Goal: Obtain resource: Download file/media

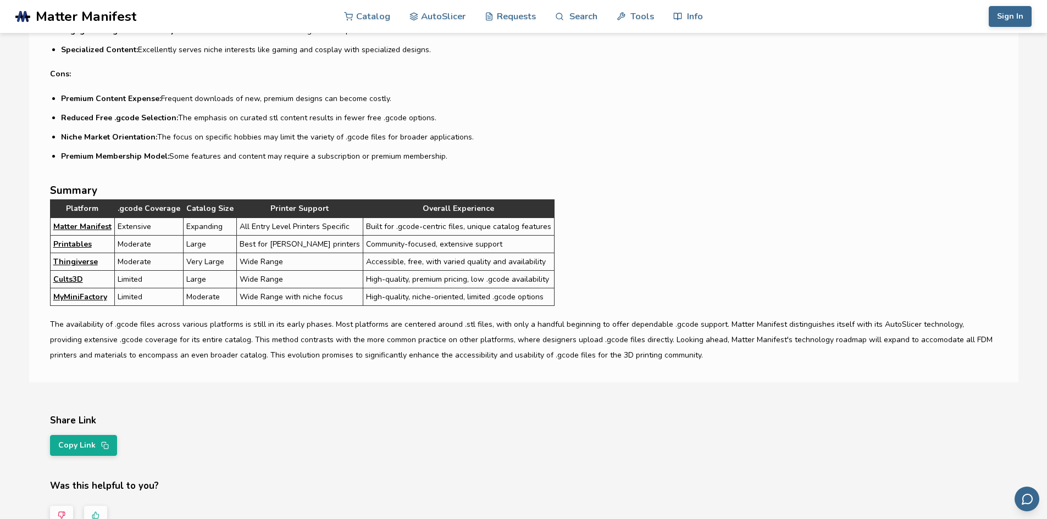
scroll to position [3243, 0]
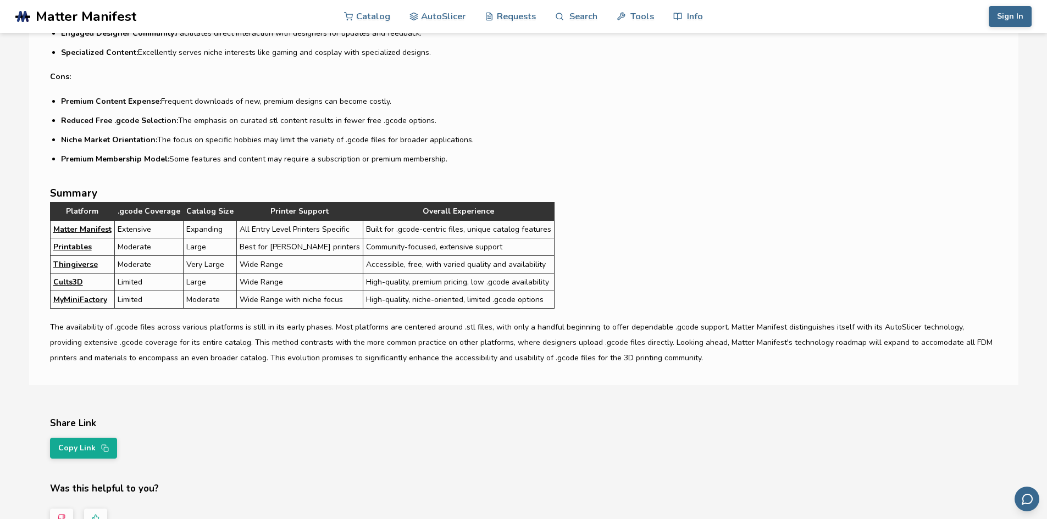
click at [84, 228] on link "Matter Manifest" at bounding box center [82, 230] width 58 height 12
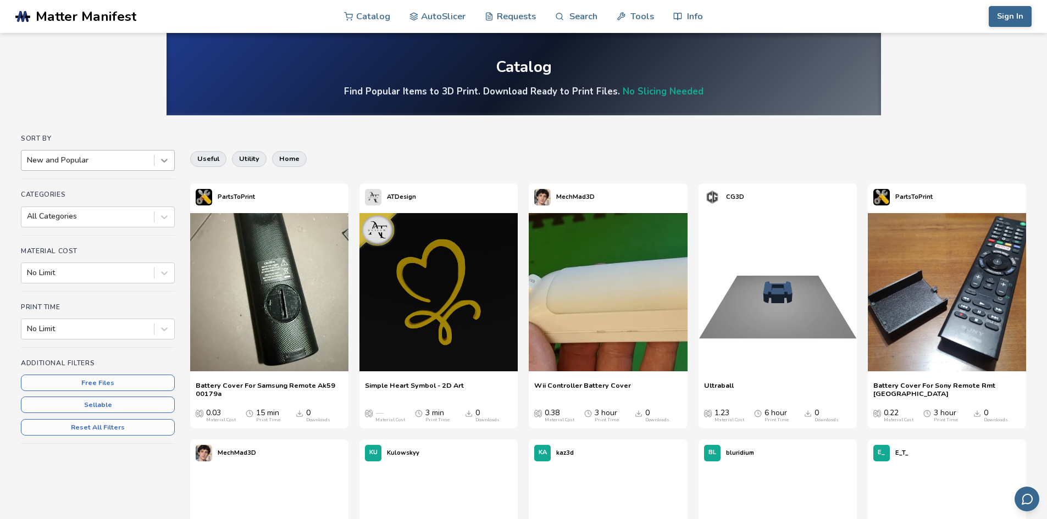
click at [164, 161] on icon at bounding box center [164, 160] width 11 height 11
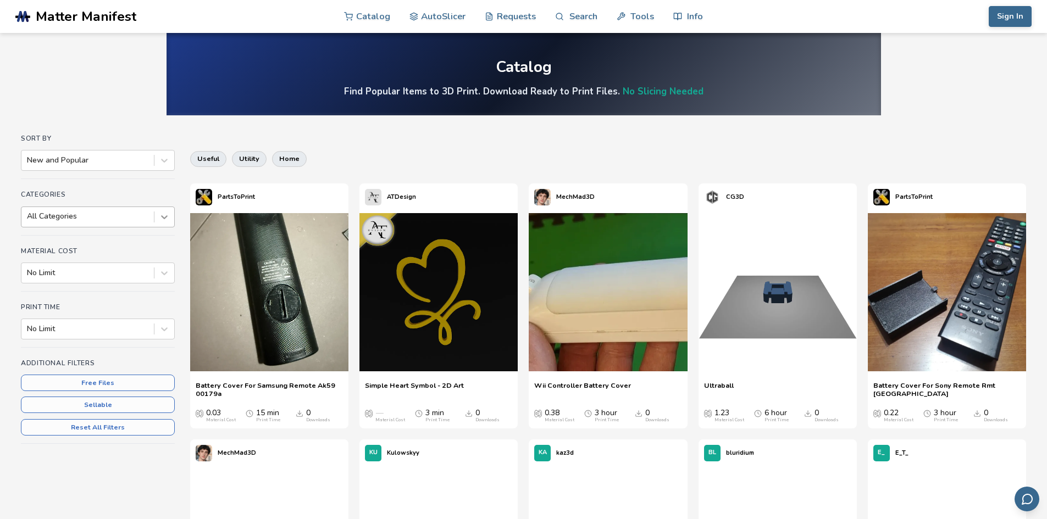
click at [163, 221] on icon at bounding box center [164, 217] width 11 height 11
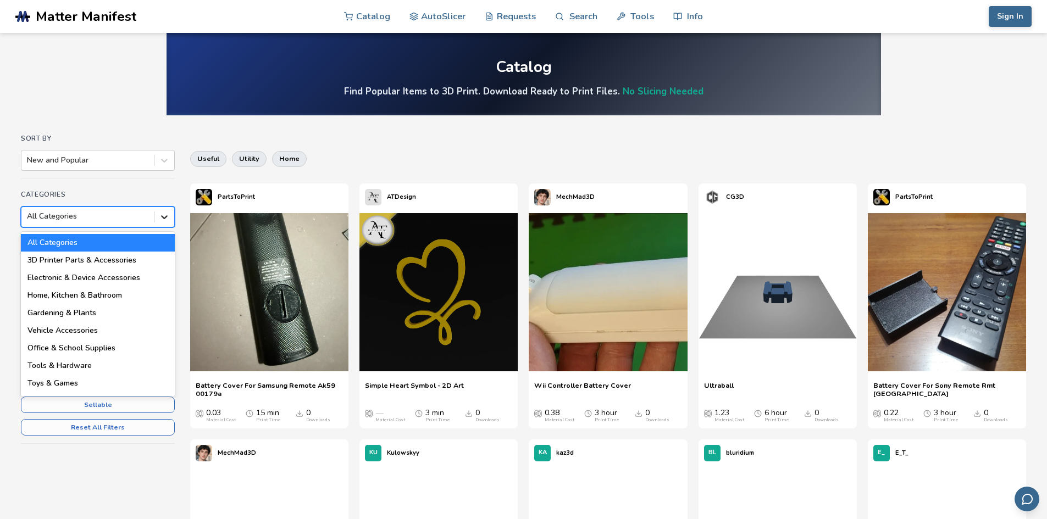
click at [163, 221] on icon at bounding box center [164, 217] width 11 height 11
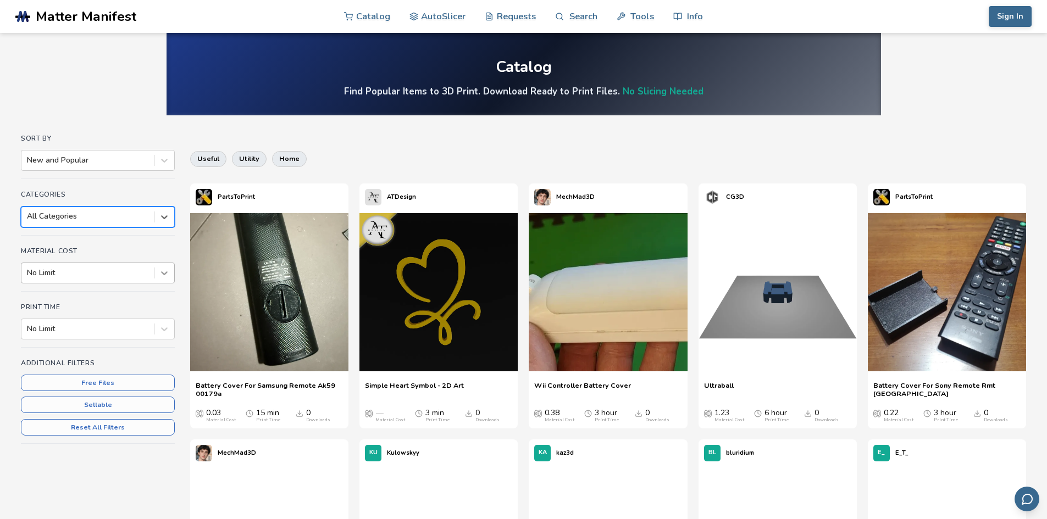
click at [165, 272] on icon at bounding box center [164, 273] width 11 height 11
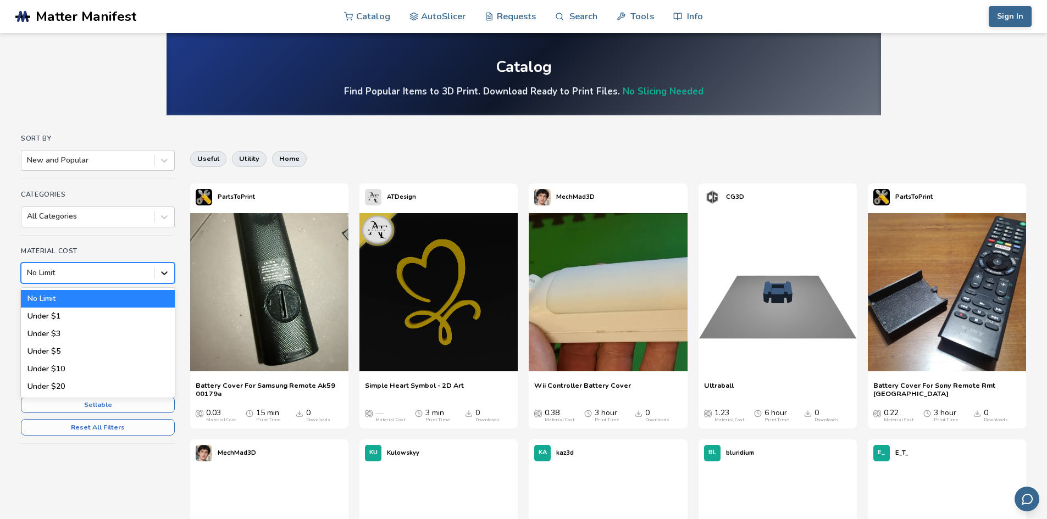
click at [168, 273] on icon at bounding box center [164, 273] width 11 height 11
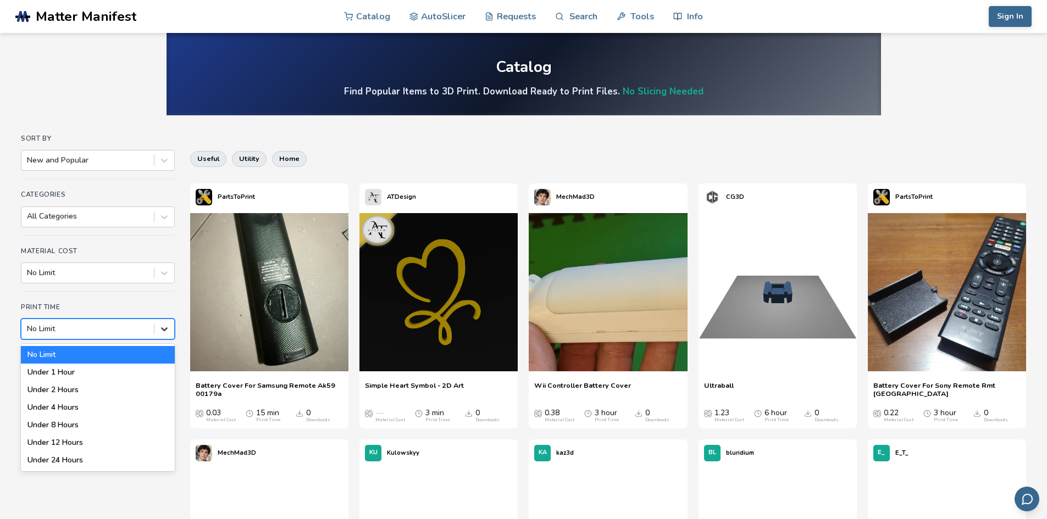
click at [162, 330] on icon at bounding box center [164, 329] width 11 height 11
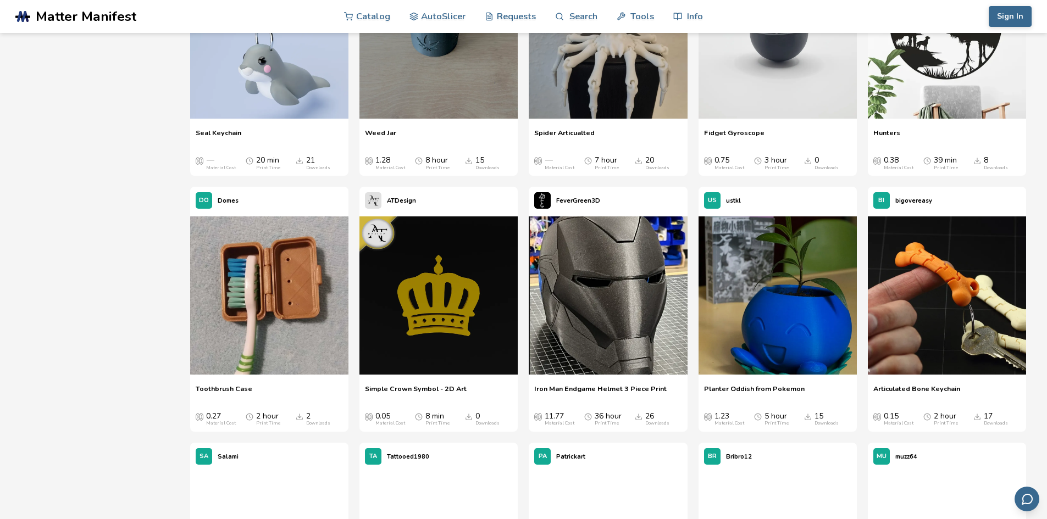
scroll to position [10773, 0]
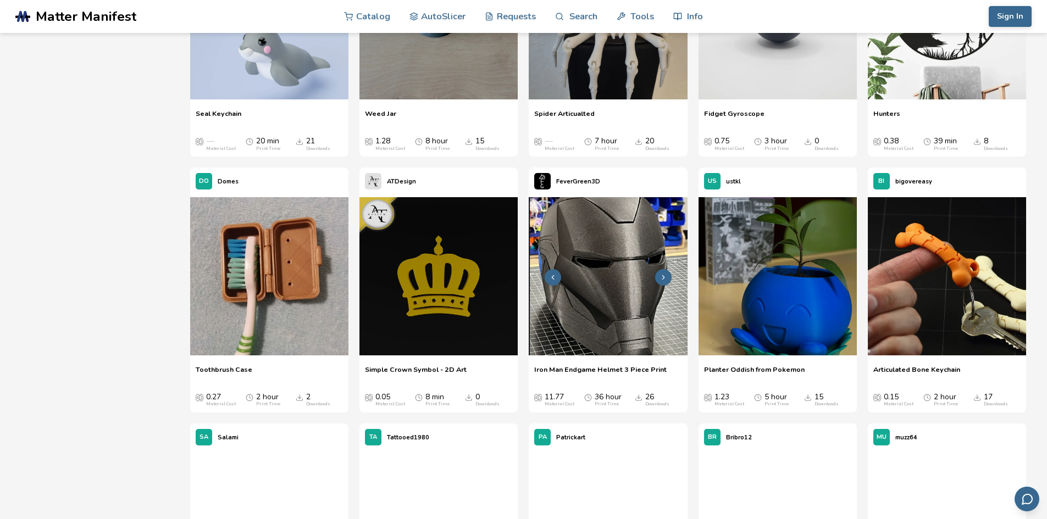
click at [665, 280] on icon at bounding box center [664, 278] width 8 height 8
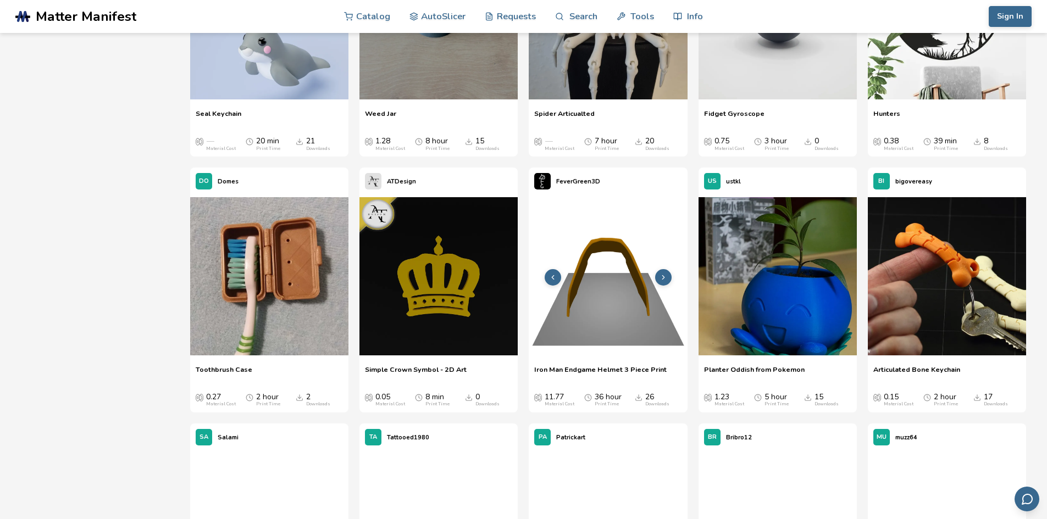
click at [665, 280] on icon at bounding box center [664, 278] width 8 height 8
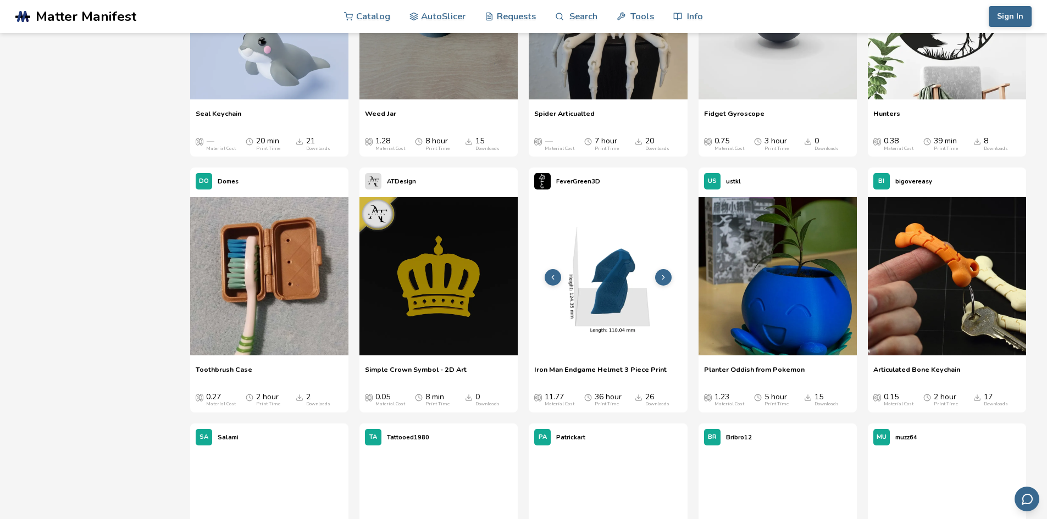
click at [665, 280] on icon at bounding box center [664, 278] width 8 height 8
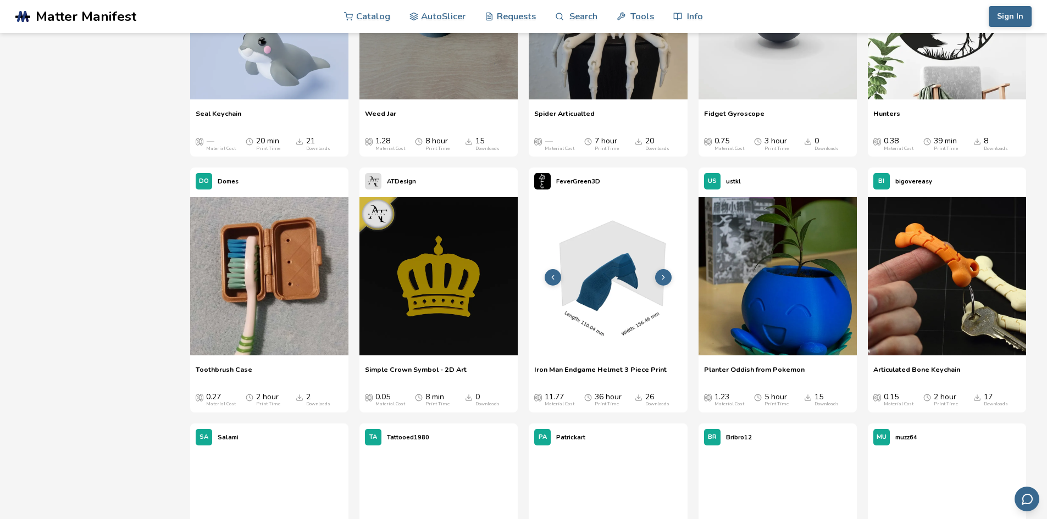
click at [665, 280] on icon at bounding box center [664, 278] width 8 height 8
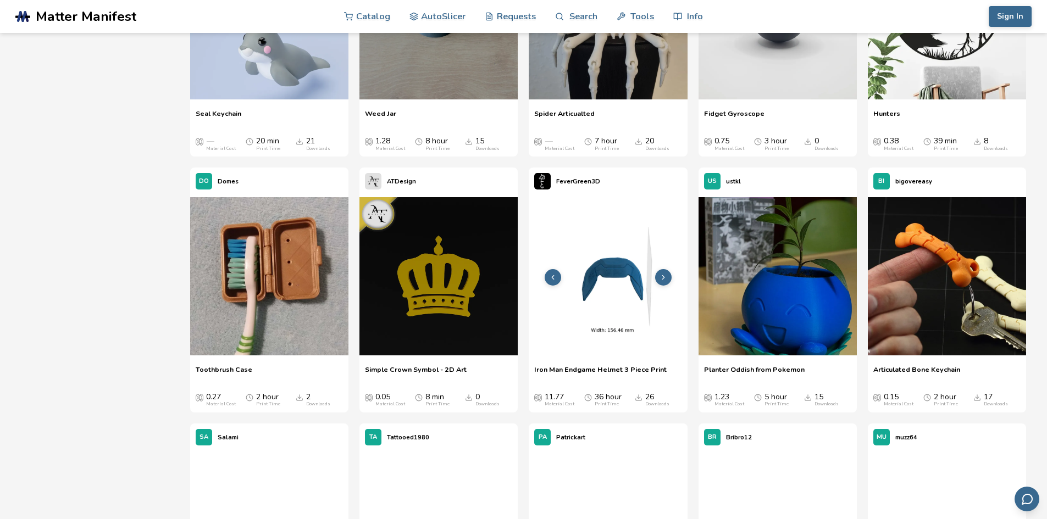
click at [665, 280] on icon at bounding box center [664, 278] width 8 height 8
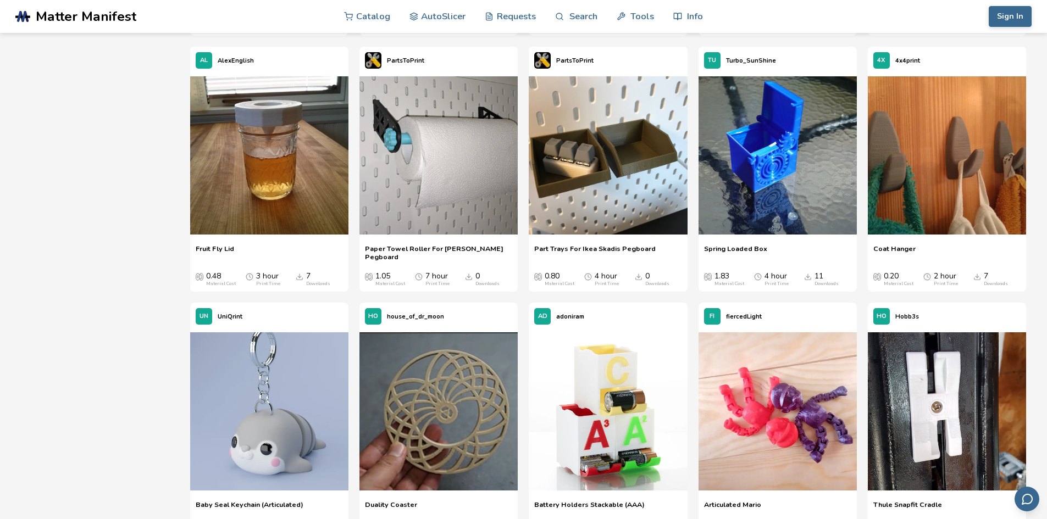
scroll to position [9344, 0]
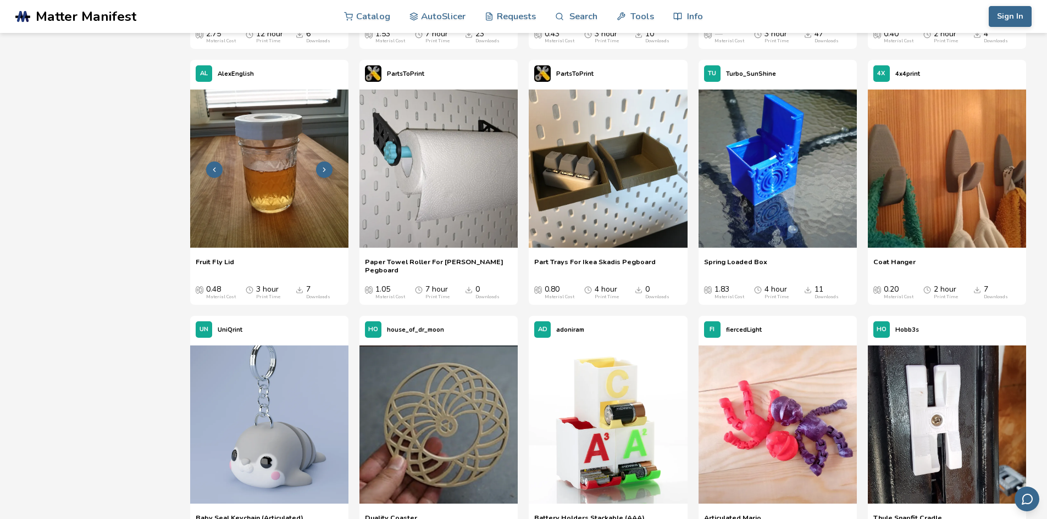
click at [305, 143] on img at bounding box center [269, 169] width 158 height 158
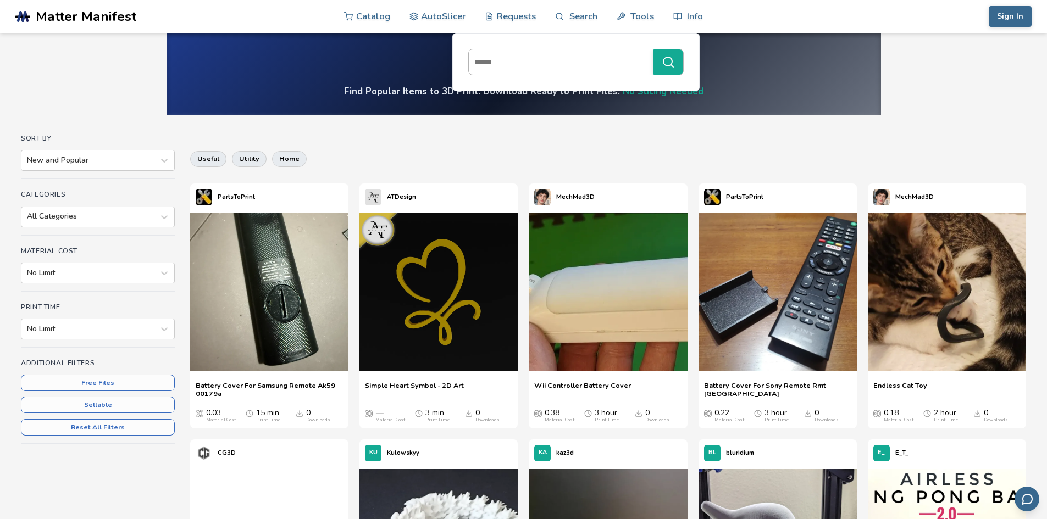
click at [577, 62] on input at bounding box center [558, 62] width 179 height 20
type input "**********"
click at [654, 49] on button "**********" at bounding box center [669, 61] width 30 height 25
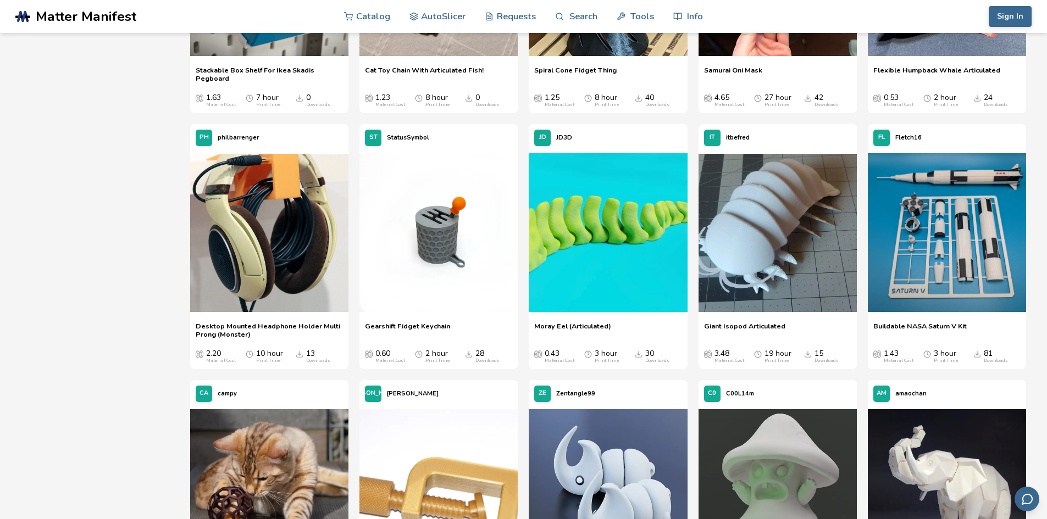
scroll to position [3353, 0]
